Goal: Communication & Community: Ask a question

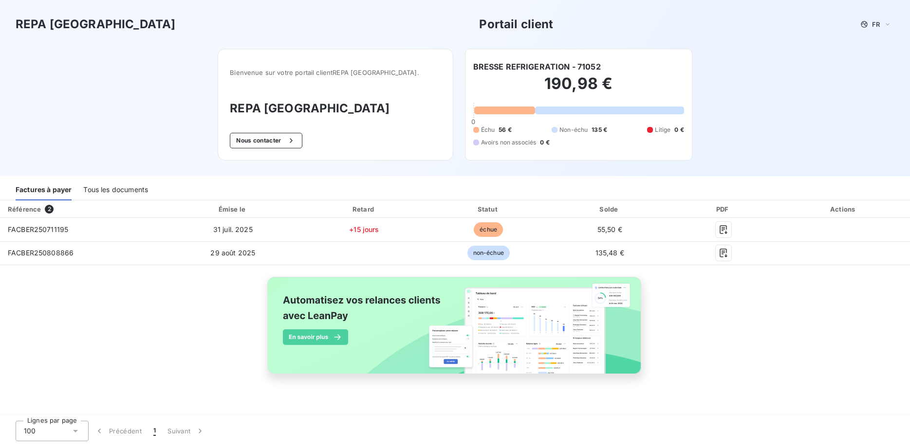
click at [115, 194] on div "Tous les documents" at bounding box center [115, 190] width 65 height 20
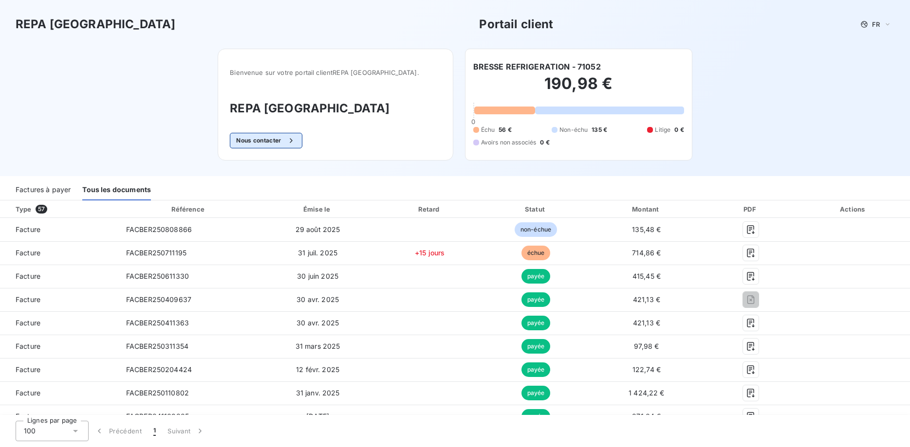
click at [294, 143] on button "Nous contacter" at bounding box center [266, 141] width 72 height 16
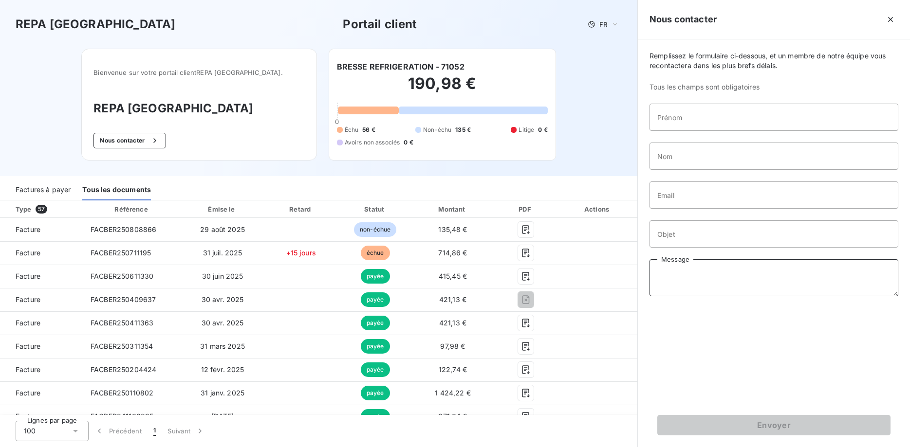
click at [669, 274] on textarea "Message" at bounding box center [774, 278] width 249 height 37
paste textarea "[Loremi #4300074] DO : [Sitame #3070395] Consect a'elits doeiusm - tempor 78309…"
click at [681, 268] on textarea "Message" at bounding box center [774, 278] width 249 height 37
click at [657, 274] on textarea "Message" at bounding box center [774, 278] width 249 height 37
click at [764, 282] on textarea "Message" at bounding box center [774, 278] width 249 height 37
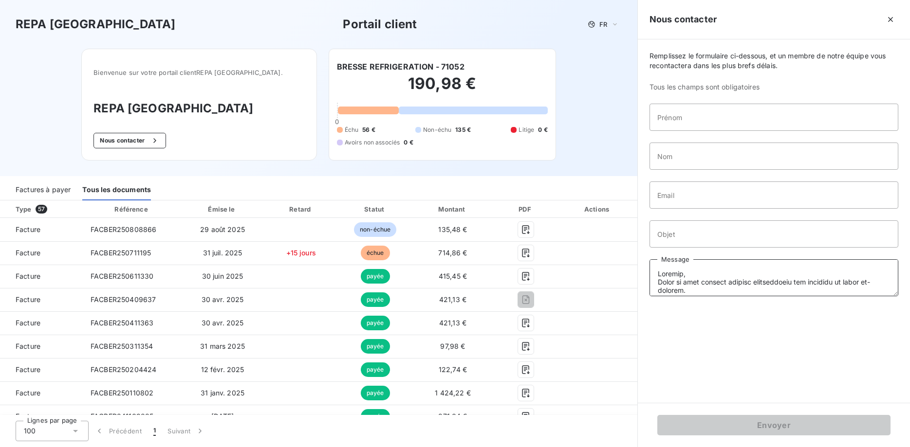
drag, startPoint x: 685, startPoint y: 292, endPoint x: 695, endPoint y: 310, distance: 20.7
click at [685, 293] on textarea "Message" at bounding box center [774, 278] width 249 height 37
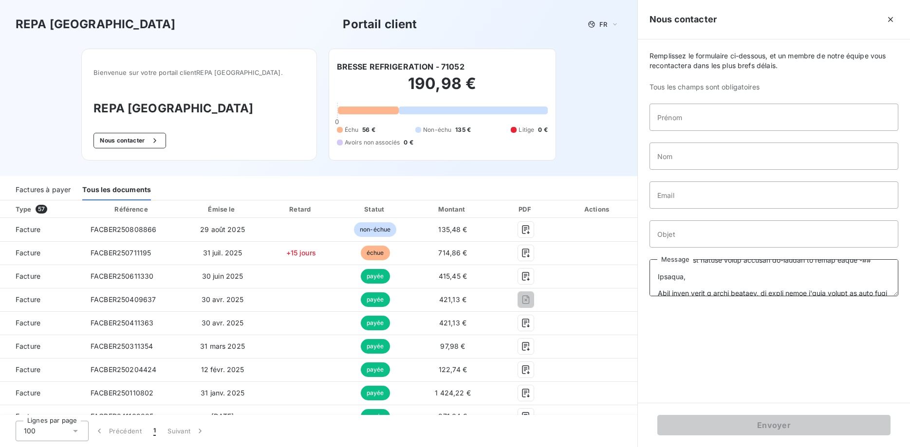
scroll to position [137, 0]
drag, startPoint x: 653, startPoint y: 277, endPoint x: 829, endPoint y: 289, distance: 176.2
click at [840, 291] on textarea "Message" at bounding box center [774, 278] width 249 height 37
click at [830, 282] on textarea "Message" at bounding box center [774, 278] width 249 height 37
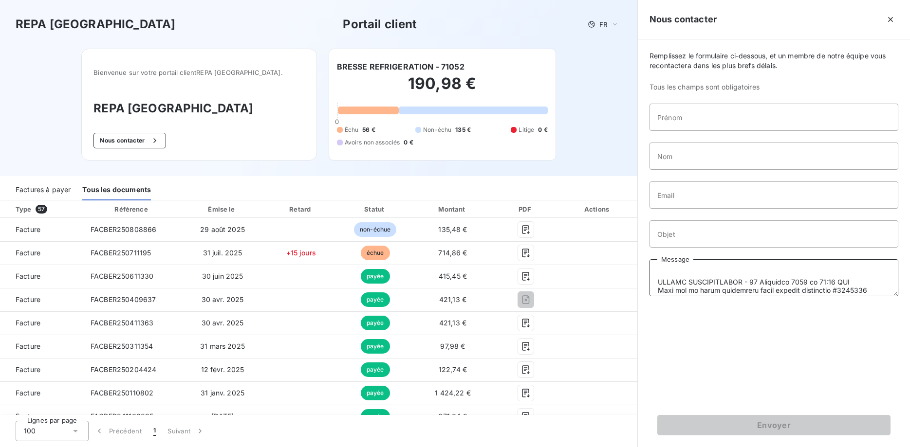
drag, startPoint x: 746, startPoint y: 284, endPoint x: 655, endPoint y: 276, distance: 91.0
click at [655, 276] on textarea "Message" at bounding box center [774, 278] width 249 height 37
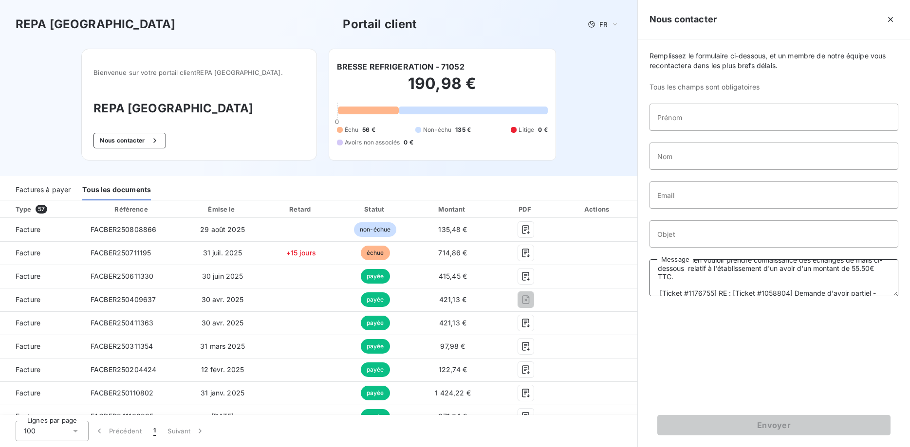
scroll to position [0, 0]
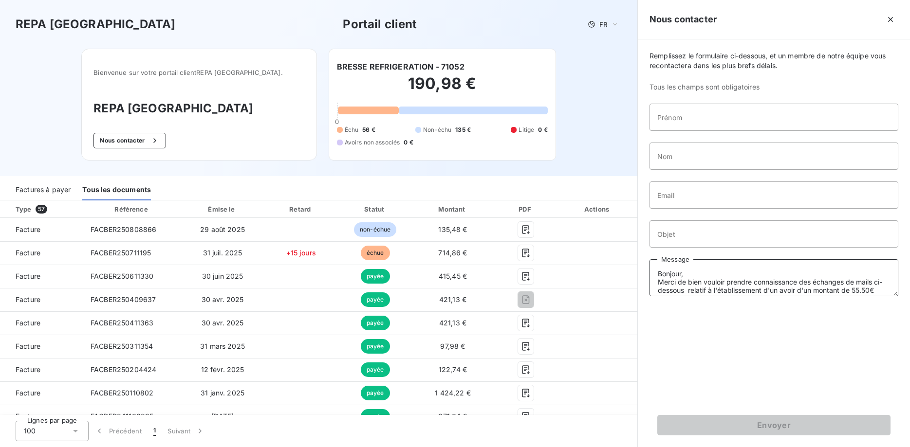
click at [876, 290] on textarea "Bonjour, Merci de bien vouloir prendre connaissance des échanges de mails ci-de…" at bounding box center [774, 278] width 249 height 37
click at [816, 265] on textarea "Bonjour, Merci de bien vouloir prendre connaissance des échanges de mails ci-de…" at bounding box center [774, 278] width 249 height 37
paste textarea "BRESSE REFRIGERATION - [DATE] 10:13 UTC Bonjour, Merci de bien vouloir nous éta…"
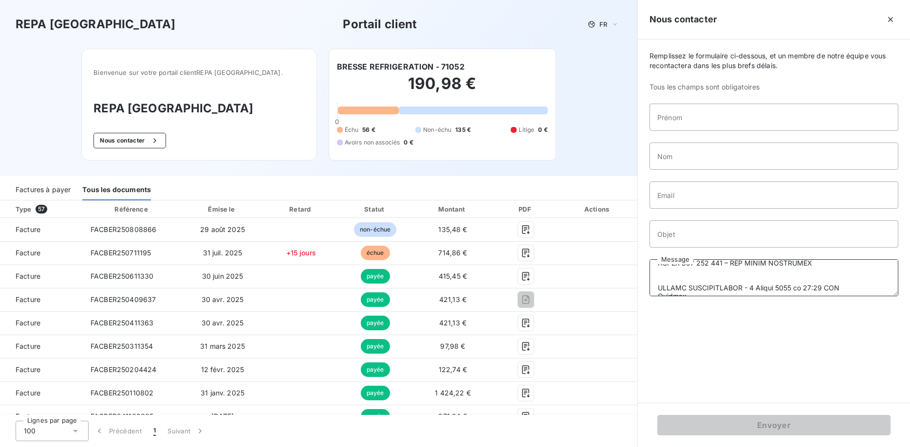
type textarea "Loremip, Dolor si amet consect adipisc elitseddoeiu tem incididu ut labor et-do…"
click at [704, 115] on input "Prénom" at bounding box center [774, 117] width 249 height 27
click at [678, 126] on input "marie" at bounding box center [774, 117] width 249 height 27
drag, startPoint x: 680, startPoint y: 118, endPoint x: 621, endPoint y: 124, distance: 59.7
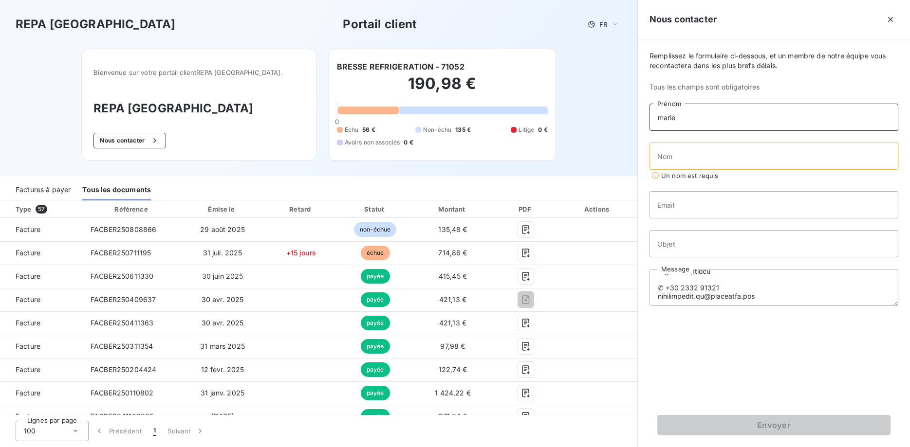
click at [650, 124] on input "marie" at bounding box center [774, 117] width 249 height 27
type input "[PERSON_NAME]"
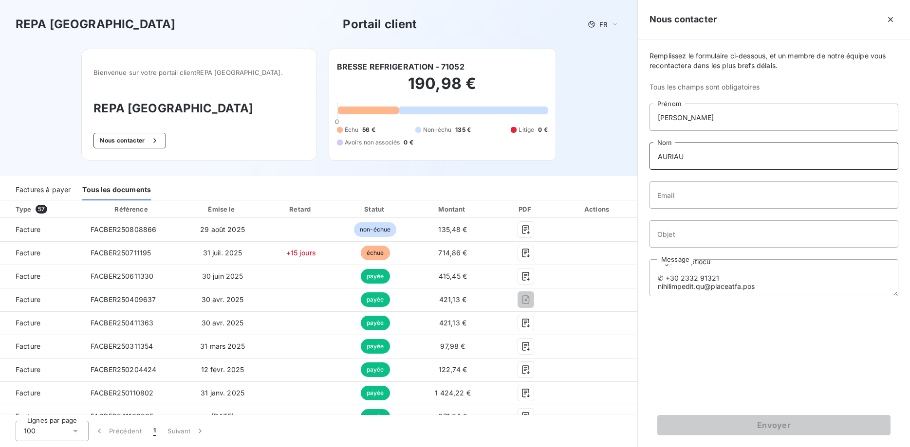
type input "AURIAU"
click at [663, 192] on input "Email" at bounding box center [774, 195] width 249 height 27
type input "B"
type input "[EMAIL_ADDRESS][DOMAIN_NAME]"
click at [696, 239] on input "Objet" at bounding box center [774, 234] width 249 height 27
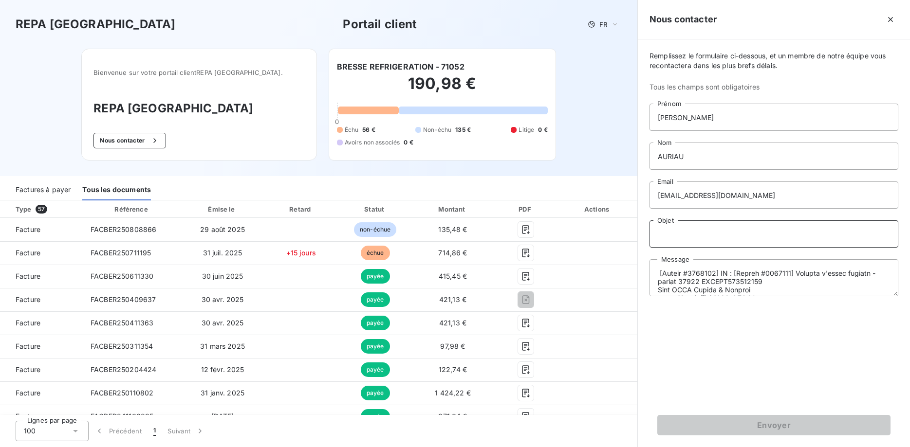
scroll to position [33, 0]
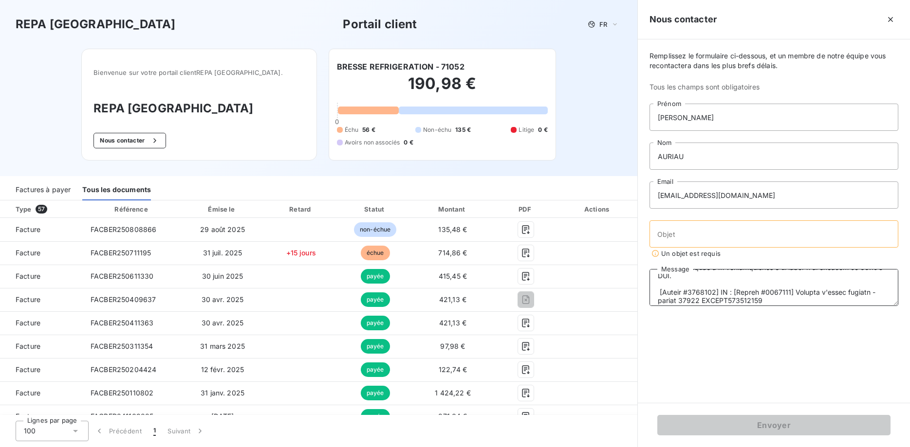
drag, startPoint x: 671, startPoint y: 284, endPoint x: 819, endPoint y: 300, distance: 148.4
click at [819, 300] on textarea "Message" at bounding box center [774, 287] width 249 height 37
click at [694, 241] on input "Objet" at bounding box center [774, 234] width 249 height 27
paste input "[Ticket #1176755] RE : [Ticket #1058804] Demande d'avoir partiel - client 71052…"
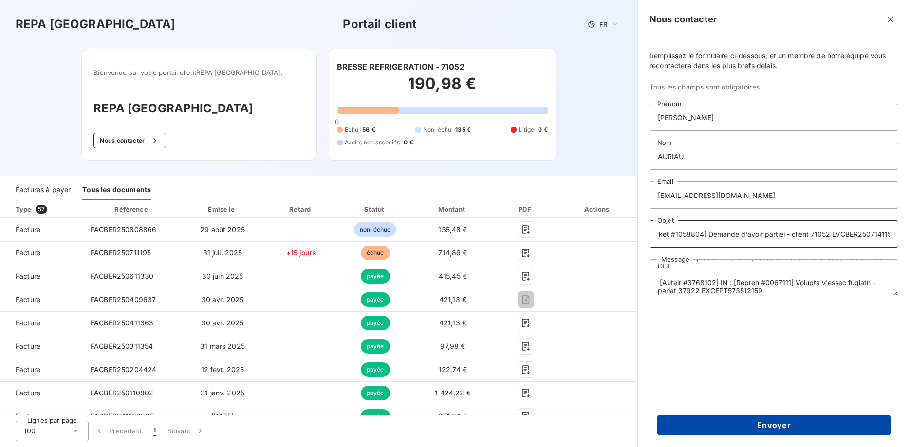
type input "[Ticket #1176755] RE : [Ticket #1058804] Demande d'avoir partiel - client 71052…"
click at [761, 428] on button "Envoyer" at bounding box center [773, 425] width 233 height 20
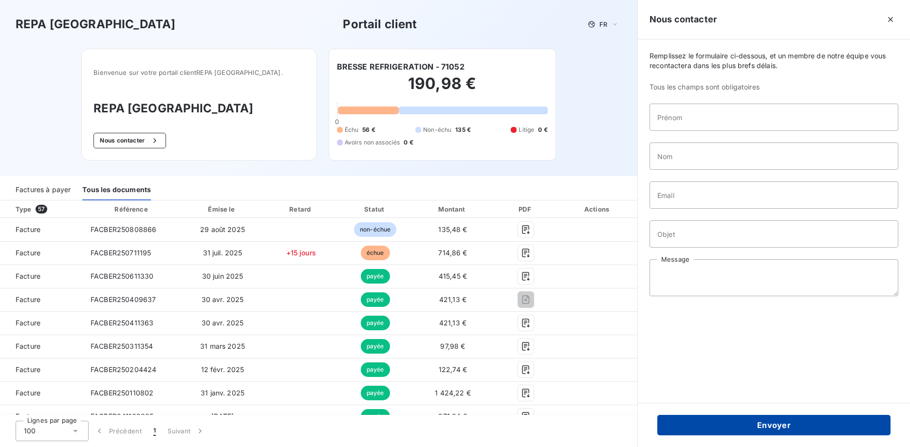
scroll to position [0, 0]
